Goal: Task Accomplishment & Management: Use online tool/utility

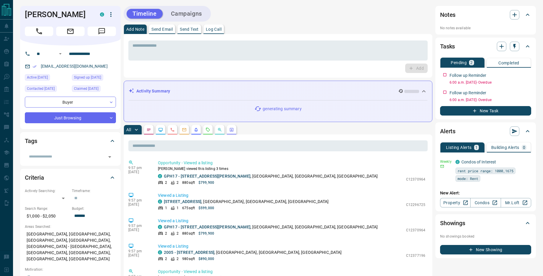
scroll to position [129, 0]
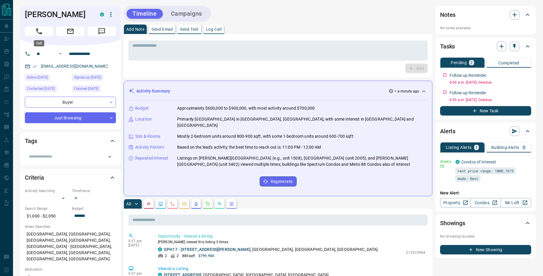
click at [34, 30] on button "Call" at bounding box center [39, 31] width 28 height 9
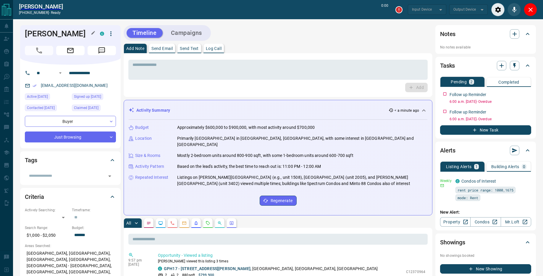
type input "*******"
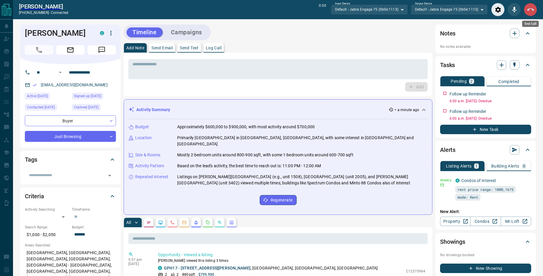
click at [535, 11] on button "End Call" at bounding box center [529, 9] width 13 height 13
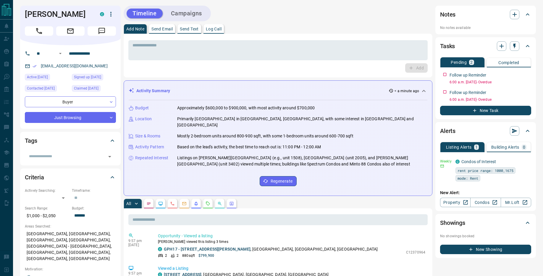
click at [200, 31] on button "Send Text" at bounding box center [189, 28] width 24 height 9
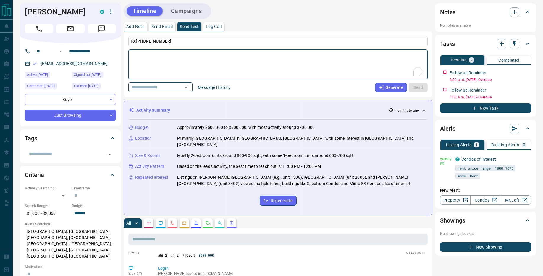
scroll to position [215, 0]
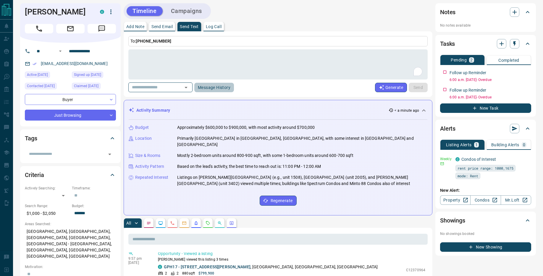
click at [215, 88] on button "Message History" at bounding box center [214, 87] width 40 height 9
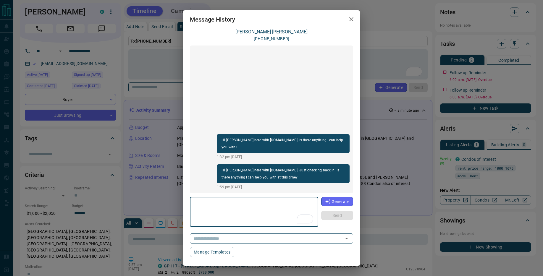
scroll to position [162, 0]
drag, startPoint x: 351, startPoint y: 19, endPoint x: 310, endPoint y: 33, distance: 43.6
click at [350, 19] on icon "button" at bounding box center [351, 19] width 7 height 7
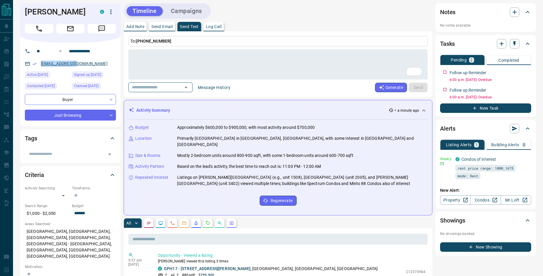
drag, startPoint x: 82, startPoint y: 64, endPoint x: 41, endPoint y: 64, distance: 41.4
click at [41, 64] on div "[EMAIL_ADDRESS][DOMAIN_NAME]" at bounding box center [70, 64] width 91 height 10
copy link "[EMAIL_ADDRESS][DOMAIN_NAME]"
click at [513, 45] on icon "button" at bounding box center [514, 44] width 6 height 6
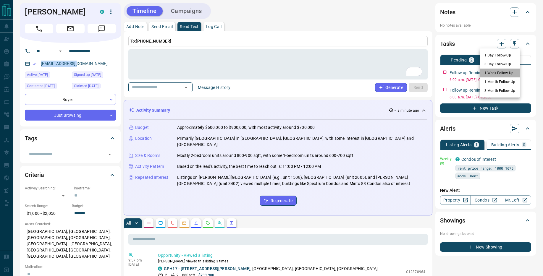
click at [502, 71] on li "1 Week Follow-Up" at bounding box center [499, 73] width 40 height 9
